Goal: Navigation & Orientation: Find specific page/section

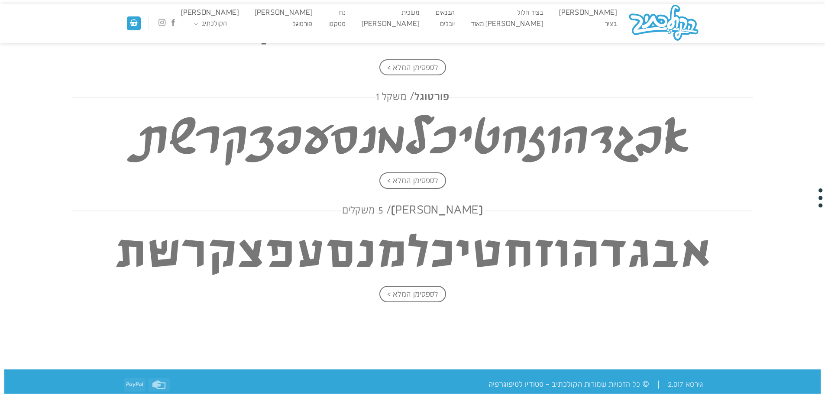
scroll to position [1520, 0]
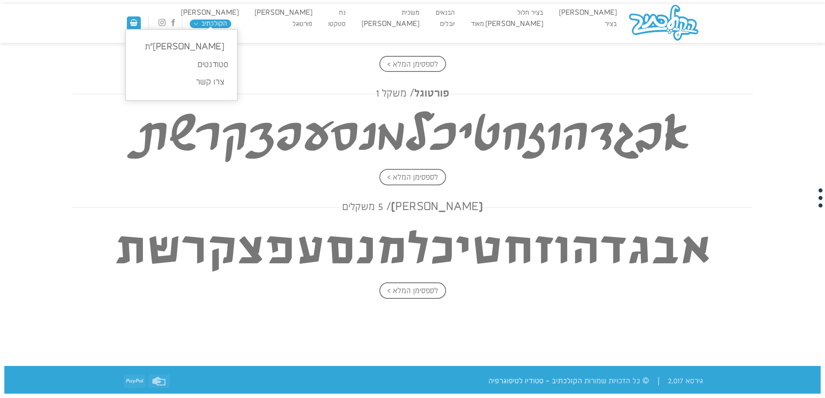
click at [210, 25] on link "הקולכתיב" at bounding box center [211, 23] width 42 height 9
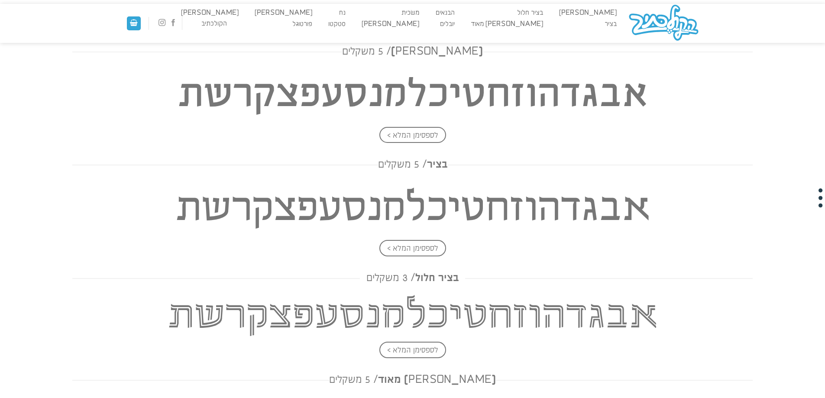
scroll to position [477, 0]
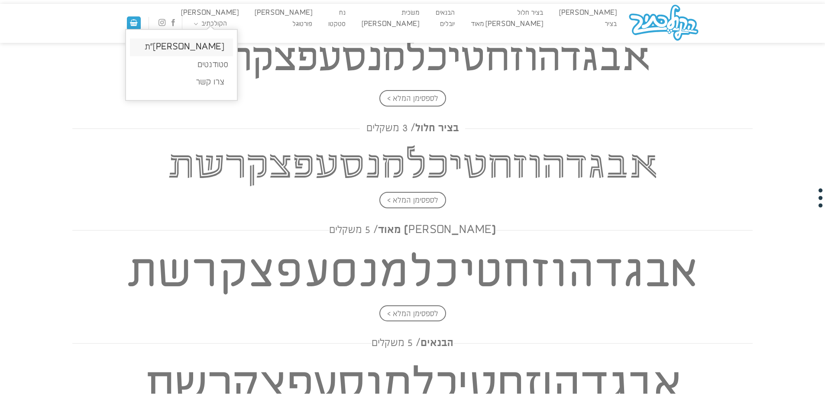
click at [213, 45] on link "[PERSON_NAME]״ת" at bounding box center [181, 48] width 103 height 18
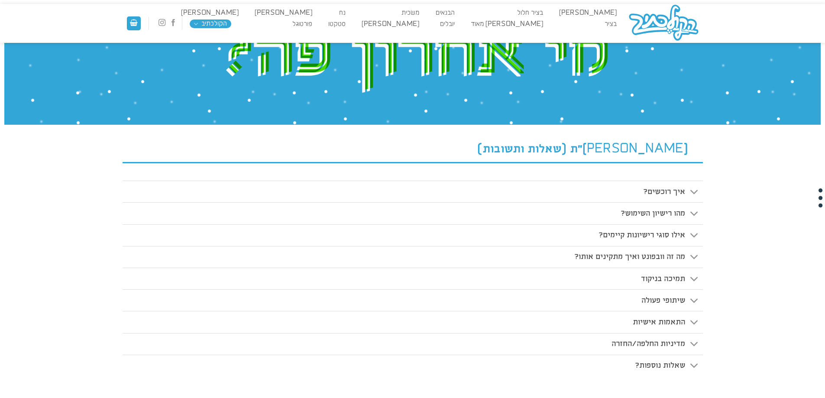
scroll to position [110, 0]
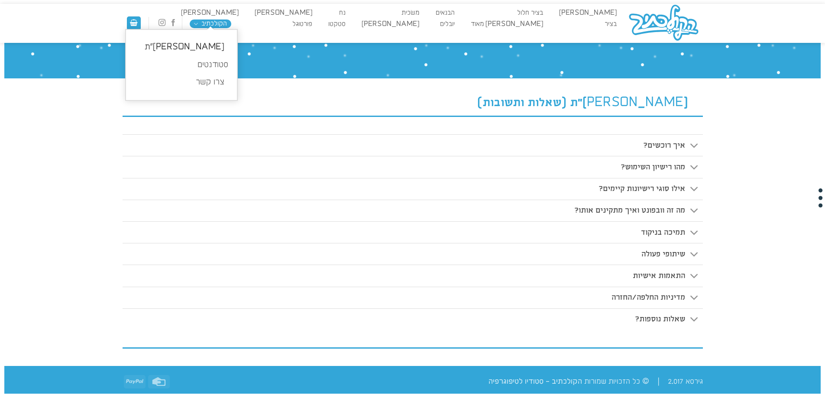
click at [201, 24] on link "הקולכתיב" at bounding box center [211, 23] width 42 height 9
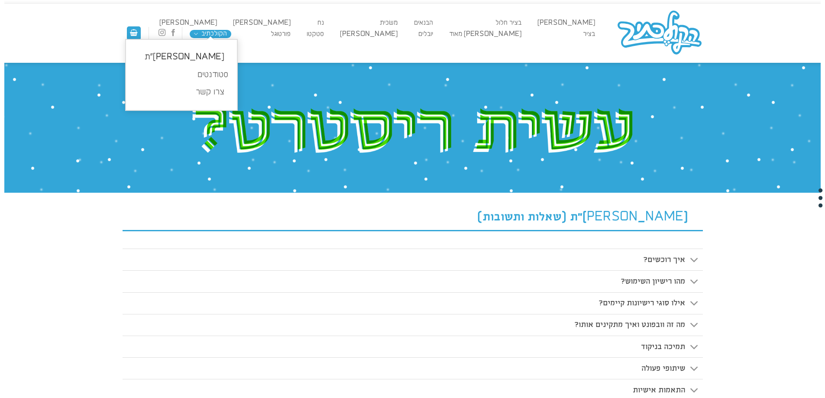
click at [205, 32] on link "הקולכתיב" at bounding box center [211, 34] width 42 height 8
click at [215, 74] on link "סטודנטים" at bounding box center [181, 75] width 111 height 18
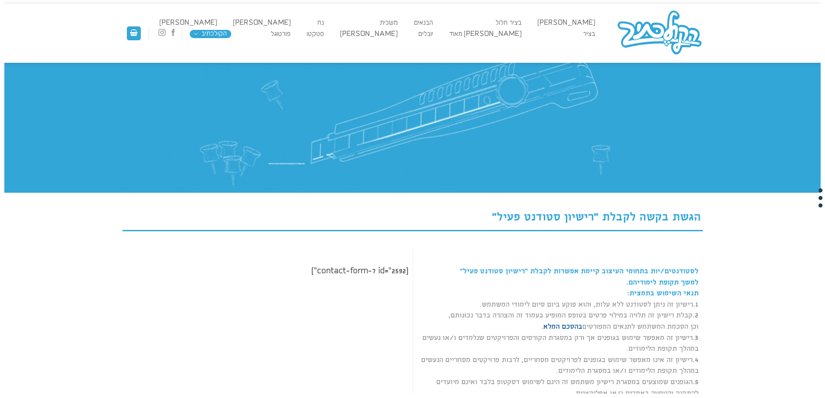
click at [198, 34] on link "הקולכתיב" at bounding box center [211, 34] width 42 height 8
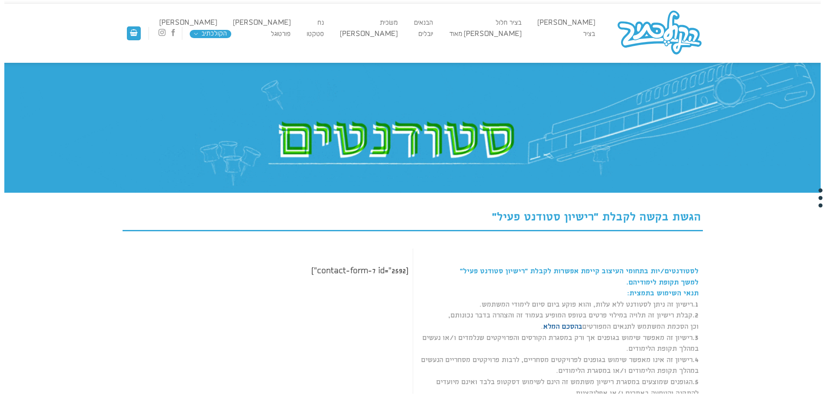
click at [205, 33] on link "הקולכתיב" at bounding box center [211, 34] width 42 height 8
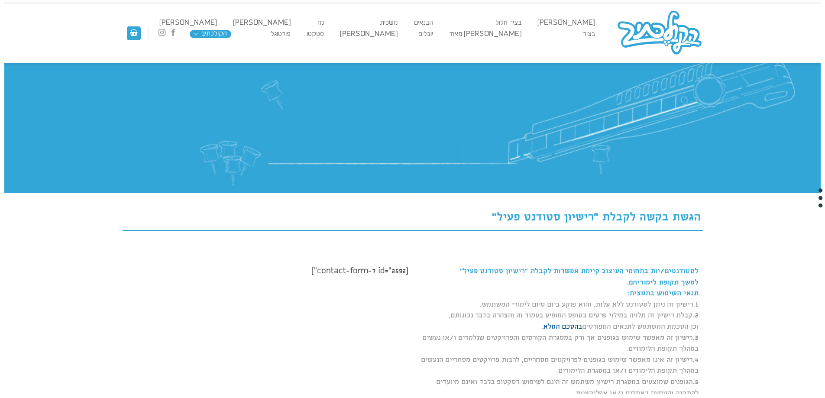
click at [215, 36] on link "הקולכתיב" at bounding box center [211, 34] width 42 height 8
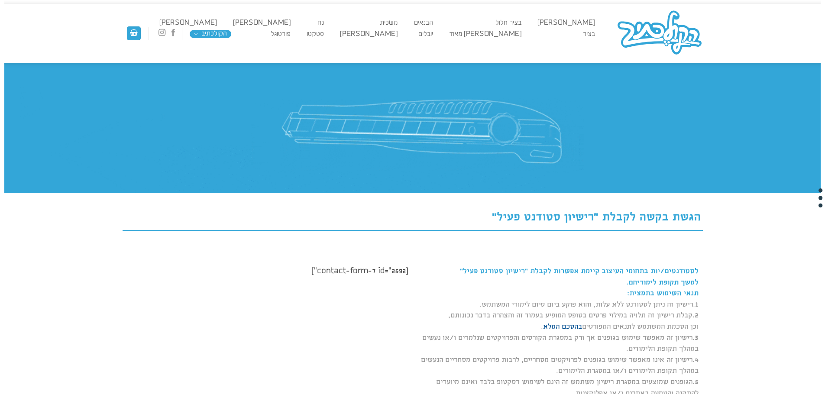
click at [201, 30] on link "הקולכתיב" at bounding box center [211, 34] width 42 height 8
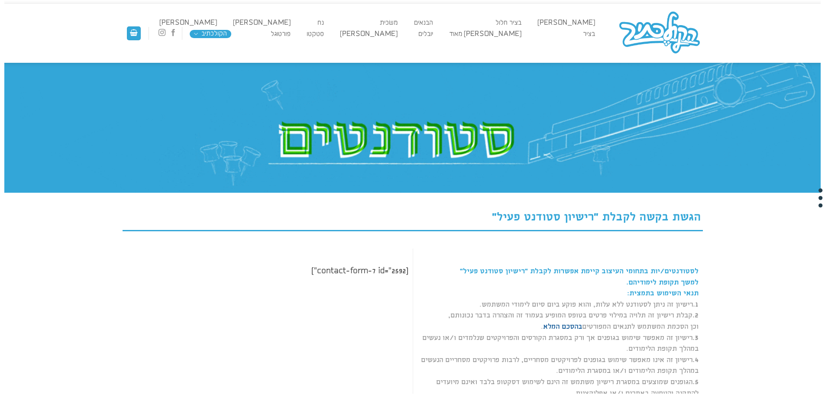
click at [657, 31] on img at bounding box center [660, 33] width 87 height 47
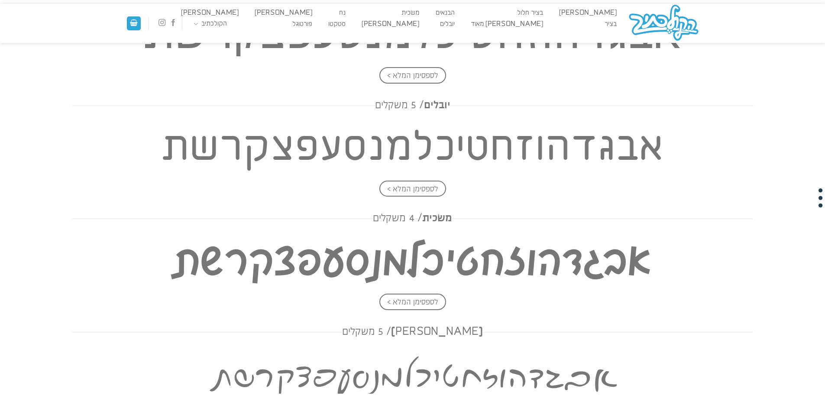
scroll to position [954, 0]
